Goal: Task Accomplishment & Management: Manage account settings

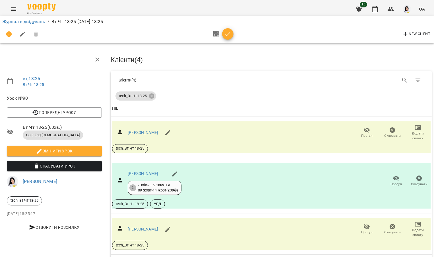
scroll to position [61, 0]
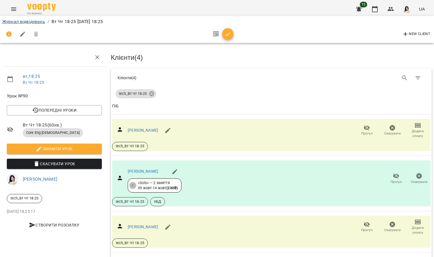
click at [15, 23] on link "Журнал відвідувань" at bounding box center [23, 21] width 43 height 5
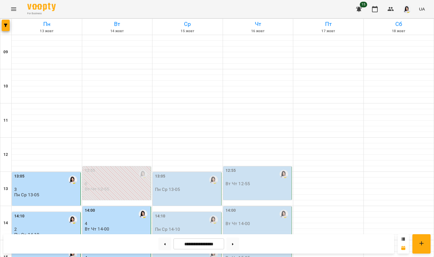
scroll to position [78, 0]
click at [165, 187] on p "Пн Ср 13-05" at bounding box center [167, 189] width 25 height 5
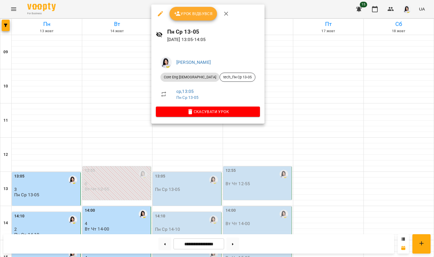
click at [190, 13] on span "Урок відбувся" at bounding box center [193, 13] width 39 height 7
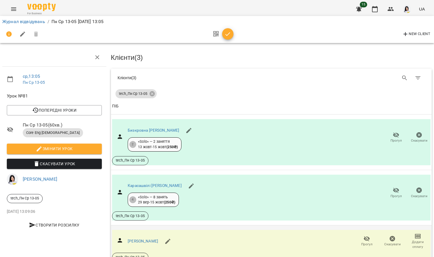
scroll to position [35, 0]
click at [158, 183] on link "Карасашвілі Домініка Джемаловна" at bounding box center [155, 185] width 54 height 5
click at [393, 187] on icon "button" at bounding box center [396, 190] width 7 height 7
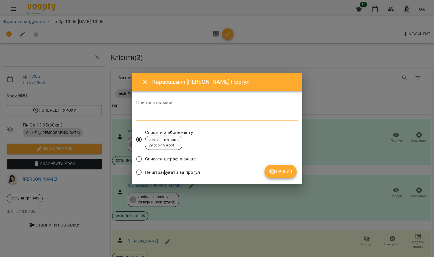
click at [162, 116] on textarea at bounding box center [217, 115] width 162 height 5
type textarea "*********"
click at [274, 168] on icon "submit" at bounding box center [272, 171] width 7 height 7
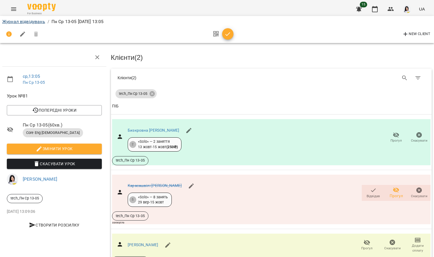
click at [31, 22] on link "Журнал відвідувань" at bounding box center [23, 21] width 43 height 5
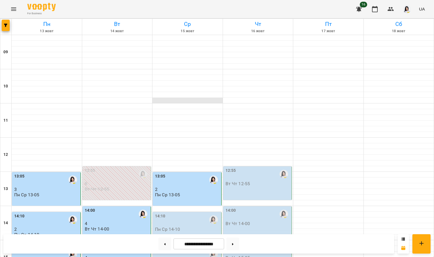
scroll to position [106, 0]
click at [177, 187] on p "2" at bounding box center [187, 189] width 65 height 5
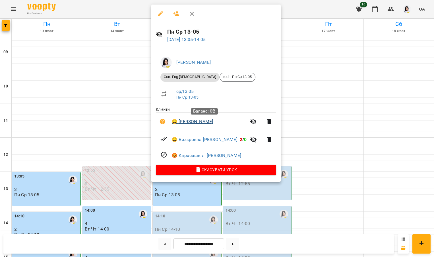
click at [201, 120] on link "😀 Смоленська Марія Юріївна" at bounding box center [192, 121] width 41 height 7
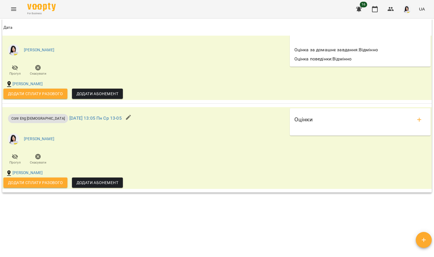
scroll to position [591, 0]
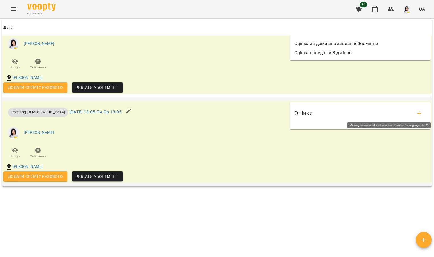
click at [416, 112] on icon "add evaluations" at bounding box center [419, 113] width 7 height 7
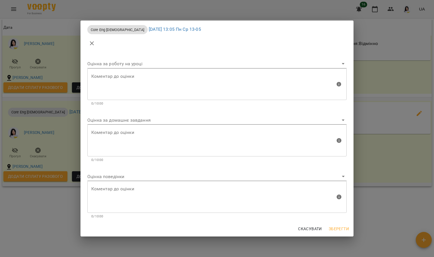
click at [140, 117] on body "For Business 16 UA Мої клієнти / Смоленська Марія Юріївна Смоленська Марія Юрії…" at bounding box center [217, 137] width 434 height 275
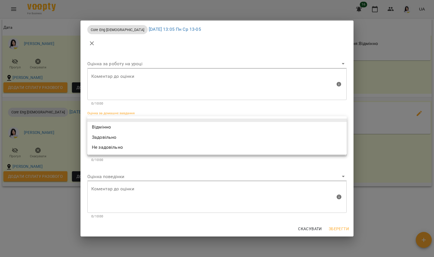
click at [114, 144] on li "Не задовільно" at bounding box center [216, 147] width 259 height 10
type input "**********"
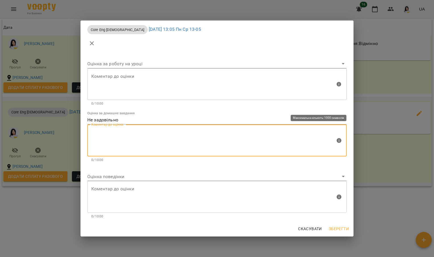
click at [116, 136] on textarea at bounding box center [213, 140] width 244 height 21
type textarea "**********"
click at [110, 172] on body "For Business 16 UA Мої клієнти / Смоленська Марія Юріївна Смоленська Марія Юрії…" at bounding box center [217, 137] width 434 height 275
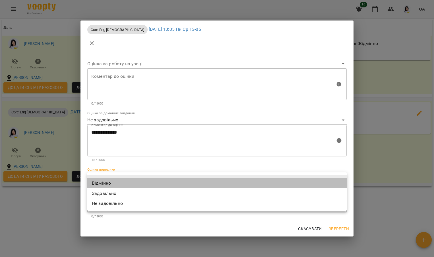
click at [114, 180] on li "Відмінно" at bounding box center [216, 183] width 259 height 10
type input "*********"
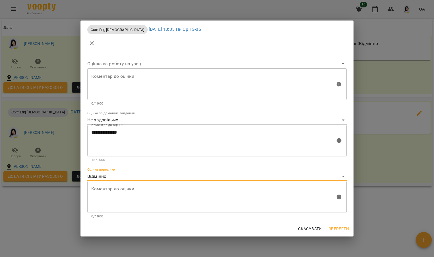
click at [338, 228] on span "Зберегти" at bounding box center [339, 228] width 20 height 7
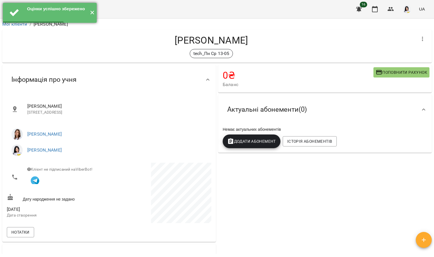
scroll to position [0, 0]
click at [93, 13] on button "✕" at bounding box center [91, 13] width 9 height 20
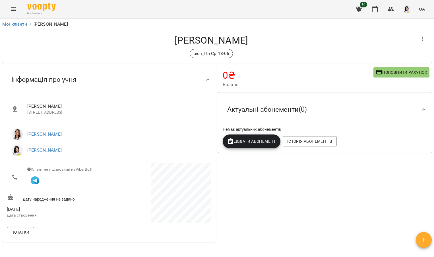
click at [17, 7] on icon "Menu" at bounding box center [13, 9] width 7 height 7
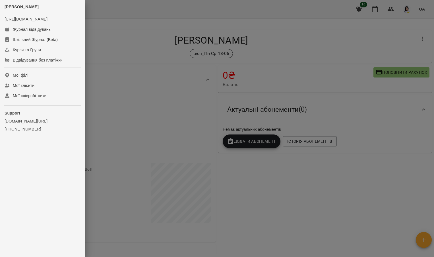
click at [122, 46] on div at bounding box center [217, 128] width 434 height 257
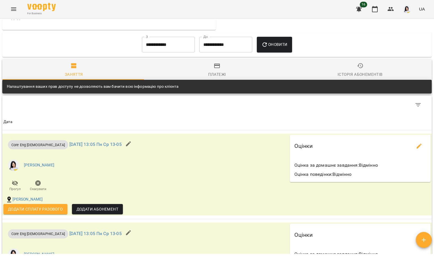
scroll to position [91, 0]
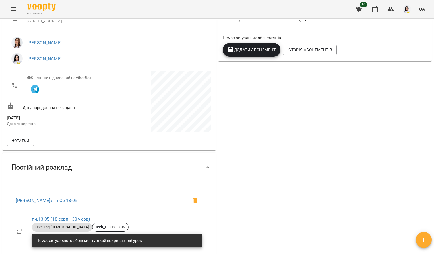
click at [13, 10] on icon "Menu" at bounding box center [13, 9] width 7 height 7
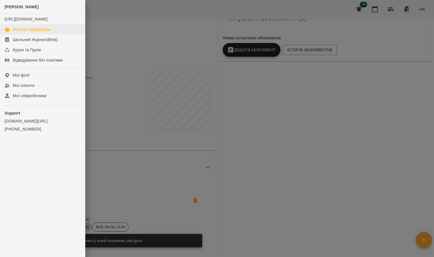
click at [26, 32] on div "Журнал відвідувань" at bounding box center [32, 29] width 38 height 6
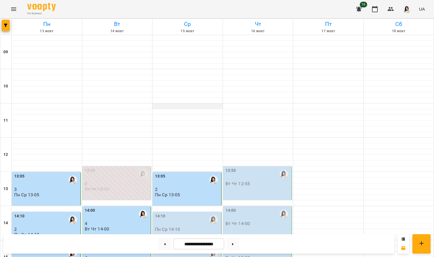
scroll to position [93, 0]
click at [184, 173] on div "13:05" at bounding box center [187, 179] width 65 height 13
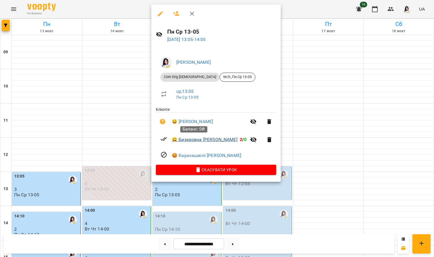
click at [187, 139] on link "😀 Бизкровна Софія" at bounding box center [205, 139] width 66 height 7
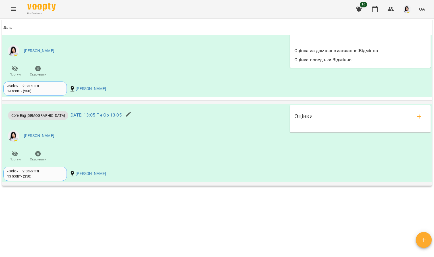
scroll to position [548, 0]
click at [417, 115] on icon "add evaluations" at bounding box center [419, 117] width 4 height 4
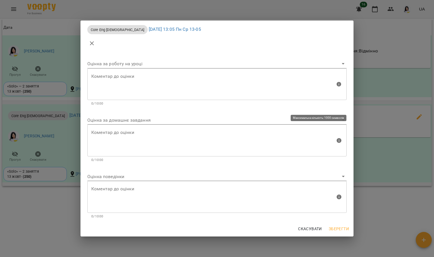
click at [130, 123] on body "For Business 16 UA Мої клієнти / Бизкровна Софія Бизкровна Софія tech_Пн Ср 13-…" at bounding box center [217, 137] width 434 height 275
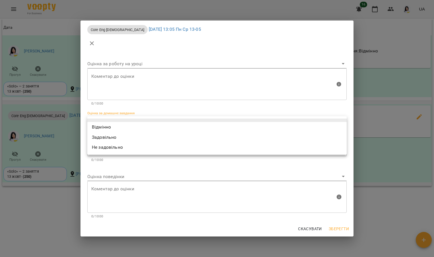
click at [112, 151] on li "Не задовільно" at bounding box center [216, 147] width 259 height 10
type input "**********"
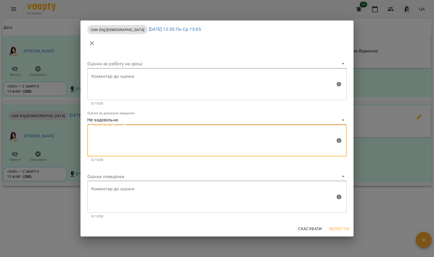
click at [113, 137] on textarea at bounding box center [213, 140] width 244 height 21
type textarea "**********"
click at [119, 177] on body "For Business 16 UA Мої клієнти / Бизкровна Софія Бизкровна Софія tech_Пн Ср 13-…" at bounding box center [217, 137] width 434 height 275
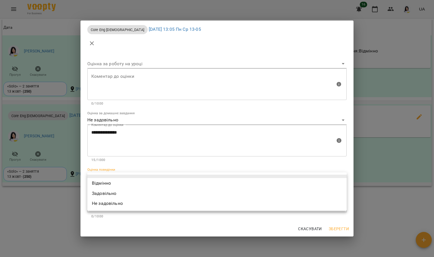
click at [110, 182] on li "Відмінно" at bounding box center [216, 183] width 259 height 10
type input "*********"
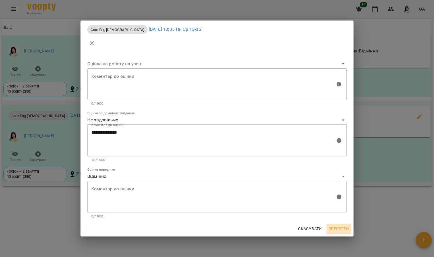
click at [339, 230] on span "Зберегти" at bounding box center [339, 228] width 20 height 7
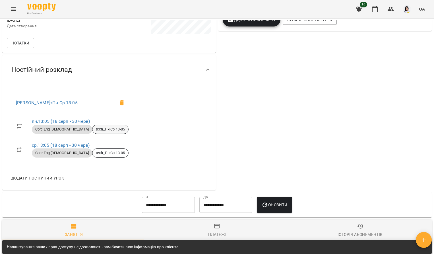
scroll to position [68, 0]
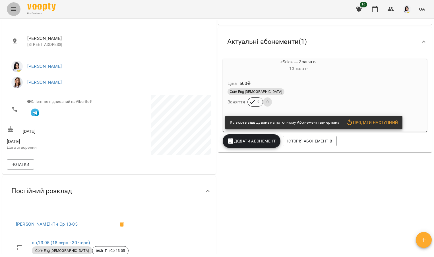
click at [13, 8] on icon "Menu" at bounding box center [13, 8] width 5 height 3
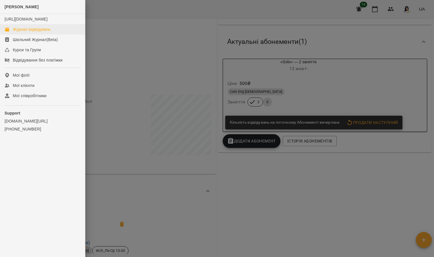
click at [39, 32] on div "Журнал відвідувань" at bounding box center [32, 29] width 38 height 6
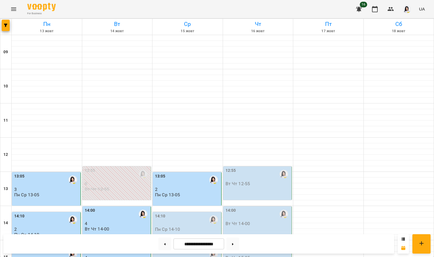
scroll to position [142, 0]
click at [169, 213] on div "14:10" at bounding box center [187, 219] width 65 height 13
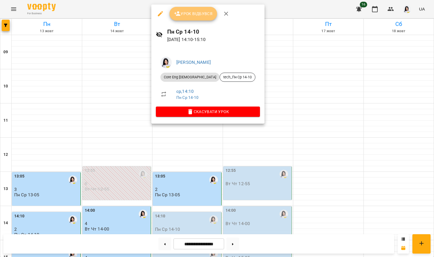
click at [189, 18] on button "Урок відбувся" at bounding box center [194, 14] width 48 height 14
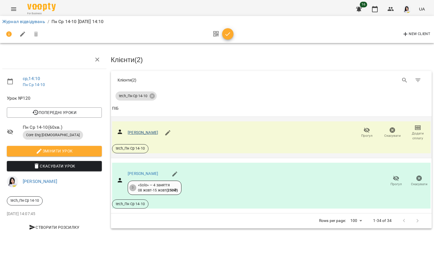
click at [143, 132] on link "[PERSON_NAME]" at bounding box center [143, 132] width 30 height 5
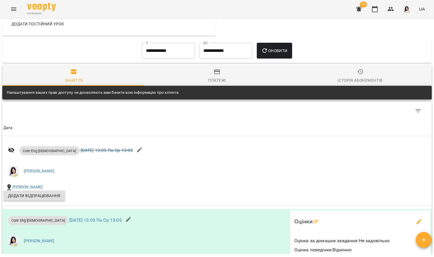
scroll to position [358, 0]
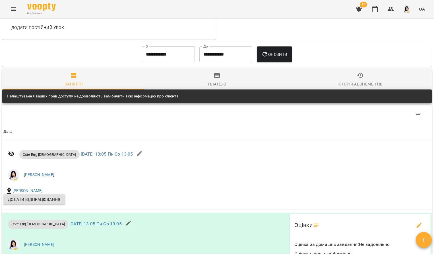
click at [174, 55] on input "**********" at bounding box center [168, 54] width 53 height 16
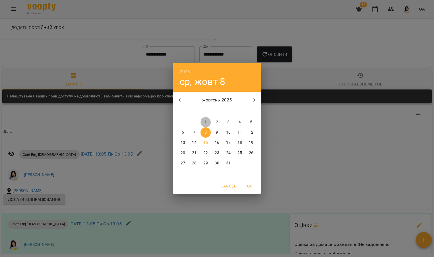
click at [205, 122] on p "1" at bounding box center [206, 122] width 2 height 6
type input "**********"
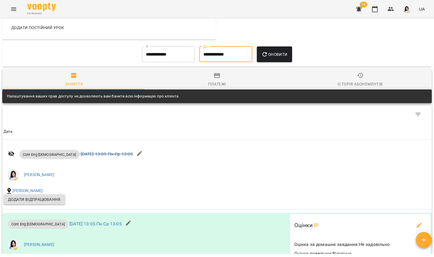
click at [213, 51] on input "**********" at bounding box center [225, 54] width 53 height 16
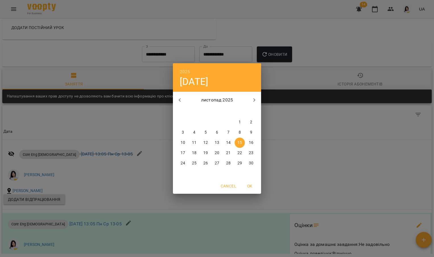
click at [179, 102] on icon "button" at bounding box center [179, 99] width 7 height 7
click at [205, 141] on p "15" at bounding box center [205, 143] width 5 height 6
type input "**********"
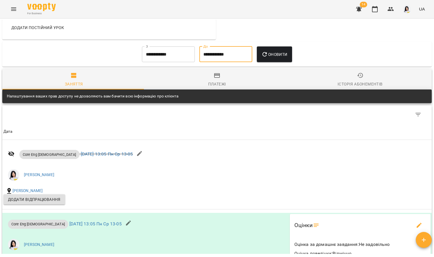
click at [265, 55] on icon "button" at bounding box center [264, 54] width 7 height 7
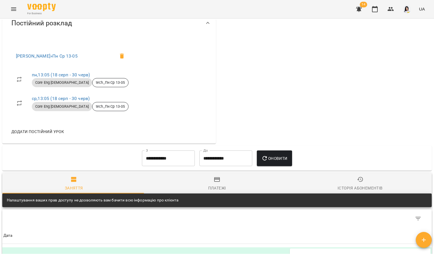
scroll to position [0, 0]
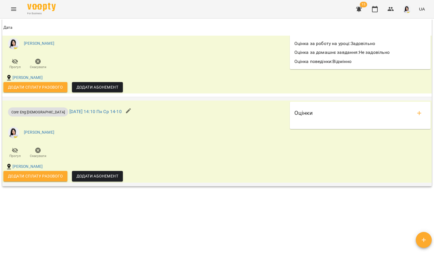
scroll to position [571, 0]
click at [417, 110] on icon "add evaluations" at bounding box center [419, 113] width 7 height 7
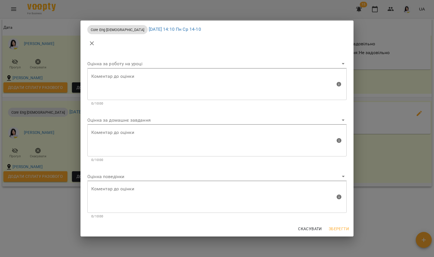
click at [119, 120] on body "For Business 15 UA Мої клієнти / [PERSON_NAME] [PERSON_NAME] tech_Пн Ср 14-10 0…" at bounding box center [217, 137] width 434 height 275
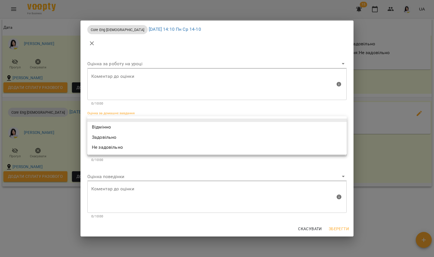
click at [108, 148] on li "Не задовільно" at bounding box center [216, 147] width 259 height 10
type input "**********"
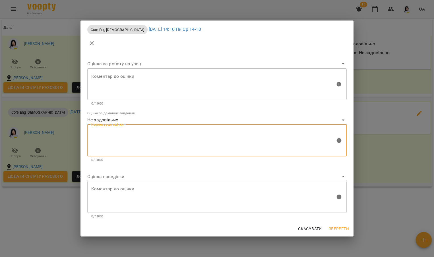
click at [108, 137] on textarea at bounding box center [213, 140] width 244 height 21
type textarea "**********"
click at [97, 173] on body "For Business 15 UA Мої клієнти / [PERSON_NAME] [PERSON_NAME] tech_Пн Ср 14-10 0…" at bounding box center [217, 137] width 434 height 275
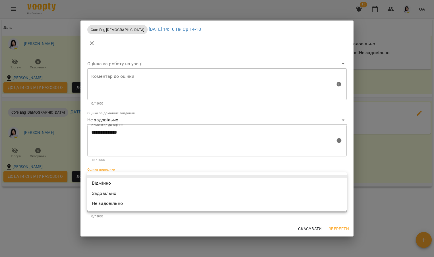
click at [98, 188] on li "Задовільно" at bounding box center [216, 193] width 259 height 10
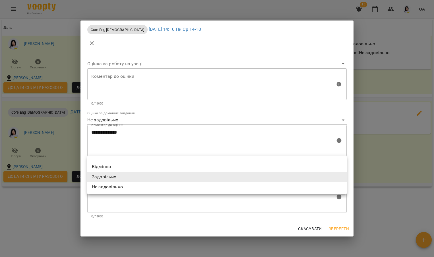
click at [99, 178] on body "For Business 15 UA Мої клієнти / [PERSON_NAME] [PERSON_NAME] tech_Пн Ср 14-10 0…" at bounding box center [217, 137] width 434 height 275
drag, startPoint x: 99, startPoint y: 178, endPoint x: 99, endPoint y: 162, distance: 15.6
click at [99, 162] on ul "Відмінно Задовільно Не задовільно" at bounding box center [216, 175] width 259 height 38
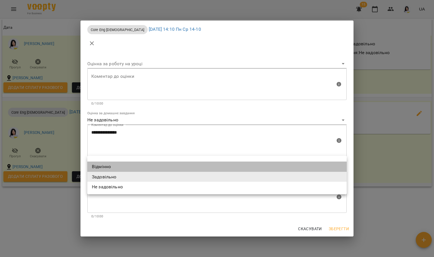
click at [100, 166] on li "Відмінно" at bounding box center [216, 166] width 259 height 10
type input "*********"
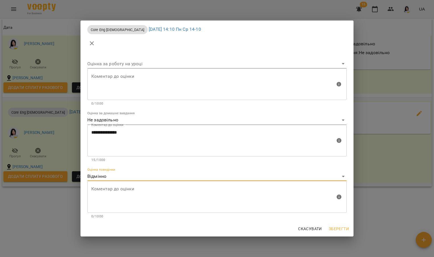
click at [341, 223] on button "Зберегти" at bounding box center [339, 228] width 25 height 10
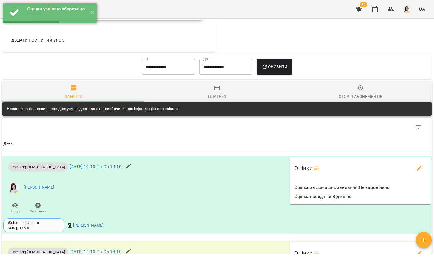
scroll to position [364, 0]
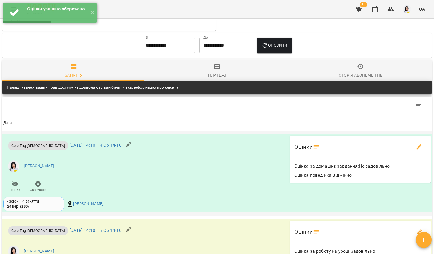
click at [416, 147] on icon "edit evaluations" at bounding box center [419, 146] width 7 height 7
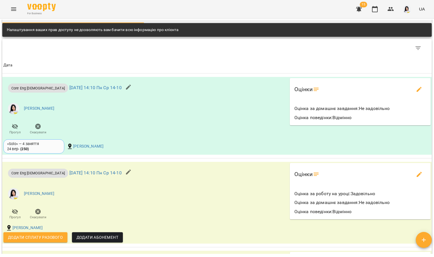
scroll to position [451, 0]
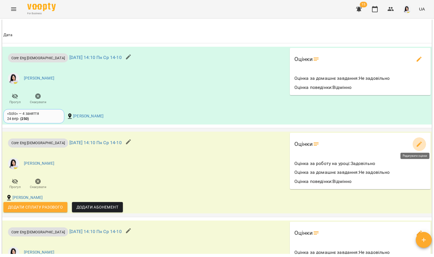
click at [416, 141] on icon "edit evaluations" at bounding box center [419, 144] width 7 height 7
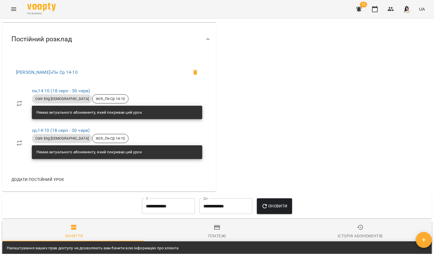
scroll to position [48, 0]
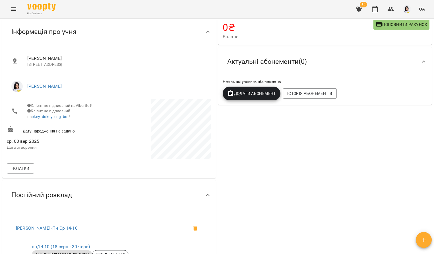
click at [15, 5] on button "Menu" at bounding box center [14, 9] width 14 height 14
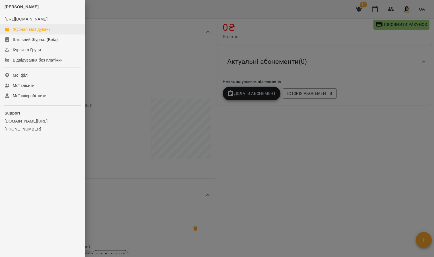
click at [27, 32] on div "Журнал відвідувань" at bounding box center [32, 29] width 38 height 6
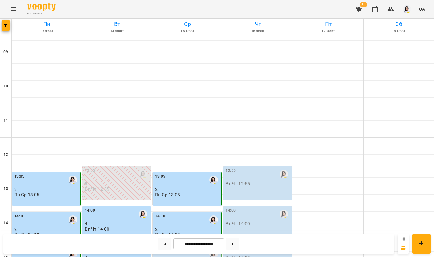
scroll to position [191, 0]
click at [162, 232] on p "Пн Ср 14-10" at bounding box center [167, 234] width 25 height 5
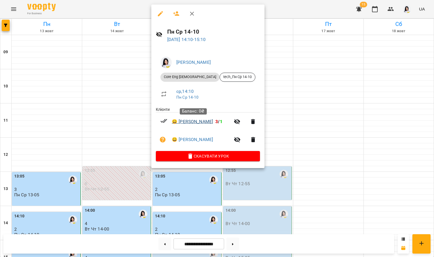
click at [184, 121] on link "😀 [PERSON_NAME]" at bounding box center [192, 121] width 41 height 7
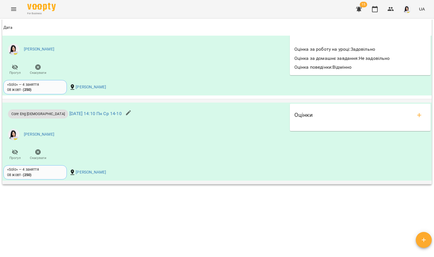
scroll to position [576, 0]
click at [407, 112] on div "Оцінки" at bounding box center [360, 115] width 132 height 14
click at [416, 114] on icon "add evaluations" at bounding box center [419, 115] width 7 height 7
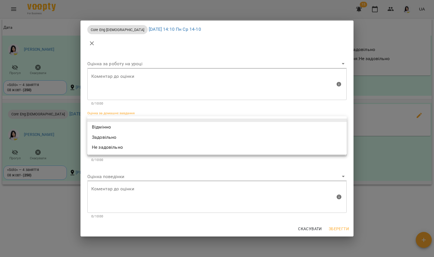
click at [138, 117] on body "For Business 15 UA Мої клієнти / [PERSON_NAME] [PERSON_NAME] tech_Пн Ср 14-10 0…" at bounding box center [217, 137] width 434 height 275
click at [106, 127] on li "Відмінно" at bounding box center [216, 127] width 259 height 10
type input "*********"
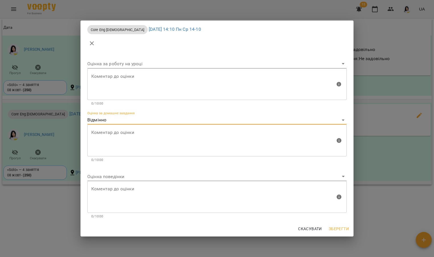
click at [107, 179] on body "For Business 15 UA Мої клієнти / [PERSON_NAME] [PERSON_NAME] tech_Пн Ср 14-10 0…" at bounding box center [217, 137] width 434 height 275
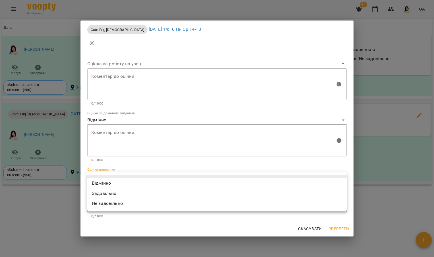
click at [107, 179] on li "Відмінно" at bounding box center [216, 183] width 259 height 10
type input "*********"
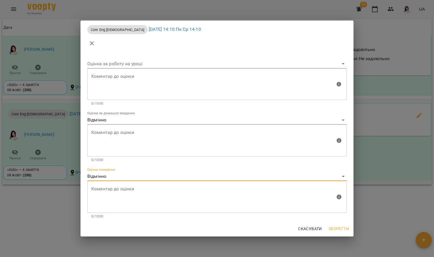
click at [343, 227] on span "Зберегти" at bounding box center [339, 228] width 20 height 7
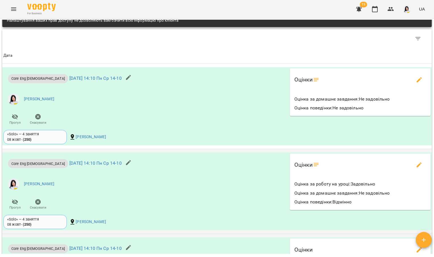
scroll to position [523, 0]
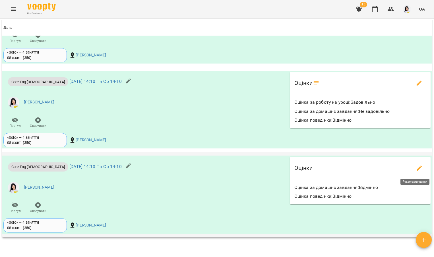
click at [416, 164] on button "edit evaluations" at bounding box center [419, 168] width 14 height 14
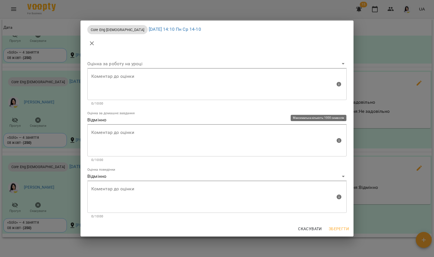
click at [130, 135] on textarea at bounding box center [213, 140] width 244 height 21
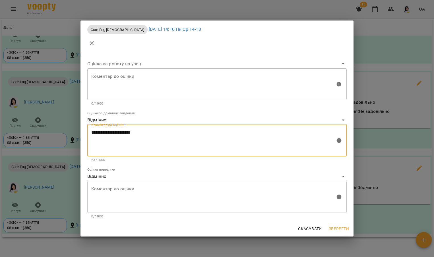
type textarea "**********"
click at [336, 229] on span "Зберегти" at bounding box center [339, 228] width 20 height 7
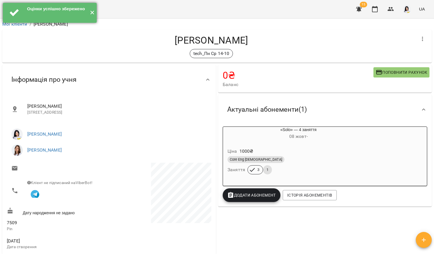
scroll to position [0, 0]
click at [90, 14] on button "✕" at bounding box center [91, 13] width 9 height 20
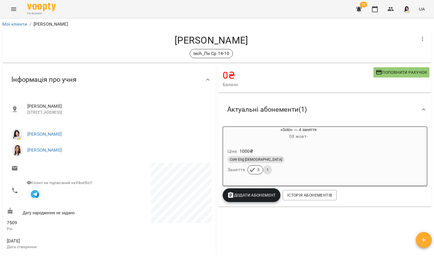
click at [15, 5] on button "Menu" at bounding box center [14, 9] width 14 height 14
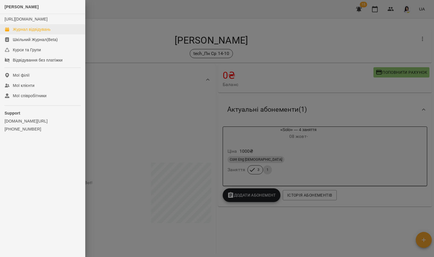
click at [44, 32] on div "Журнал відвідувань" at bounding box center [32, 29] width 38 height 6
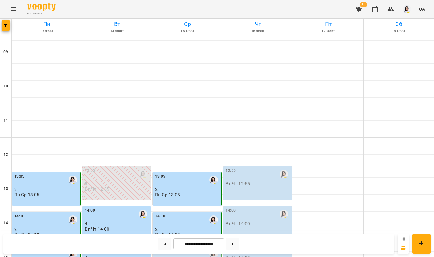
scroll to position [185, 0]
click at [177, 226] on p "2" at bounding box center [187, 228] width 65 height 5
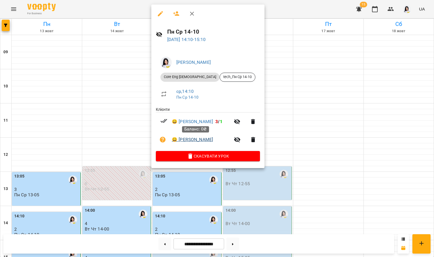
click at [195, 141] on link "😀 [PERSON_NAME]" at bounding box center [192, 139] width 41 height 7
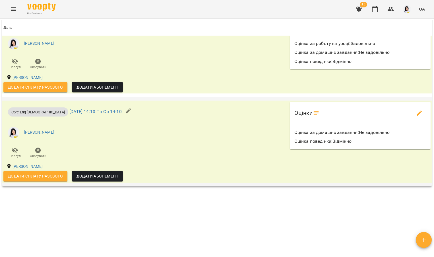
scroll to position [571, 0]
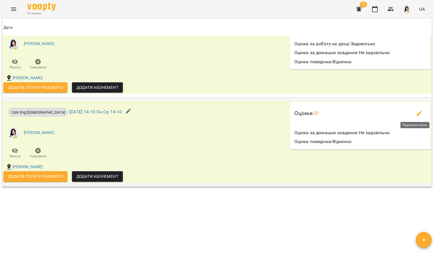
click at [413, 107] on button "edit evaluations" at bounding box center [419, 113] width 14 height 14
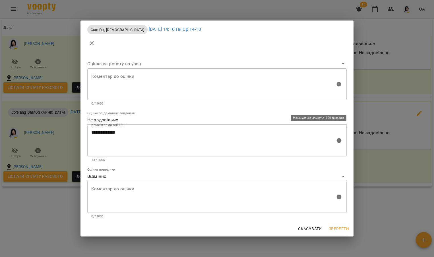
click at [145, 139] on textarea "**********" at bounding box center [213, 140] width 244 height 21
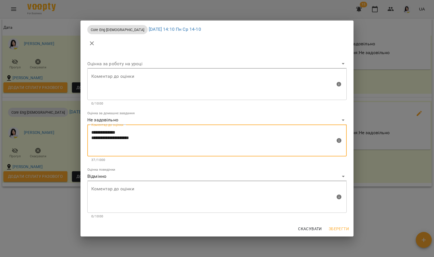
type textarea "**********"
click at [341, 229] on span "Зберегти" at bounding box center [339, 228] width 20 height 7
